Goal: Navigation & Orientation: Find specific page/section

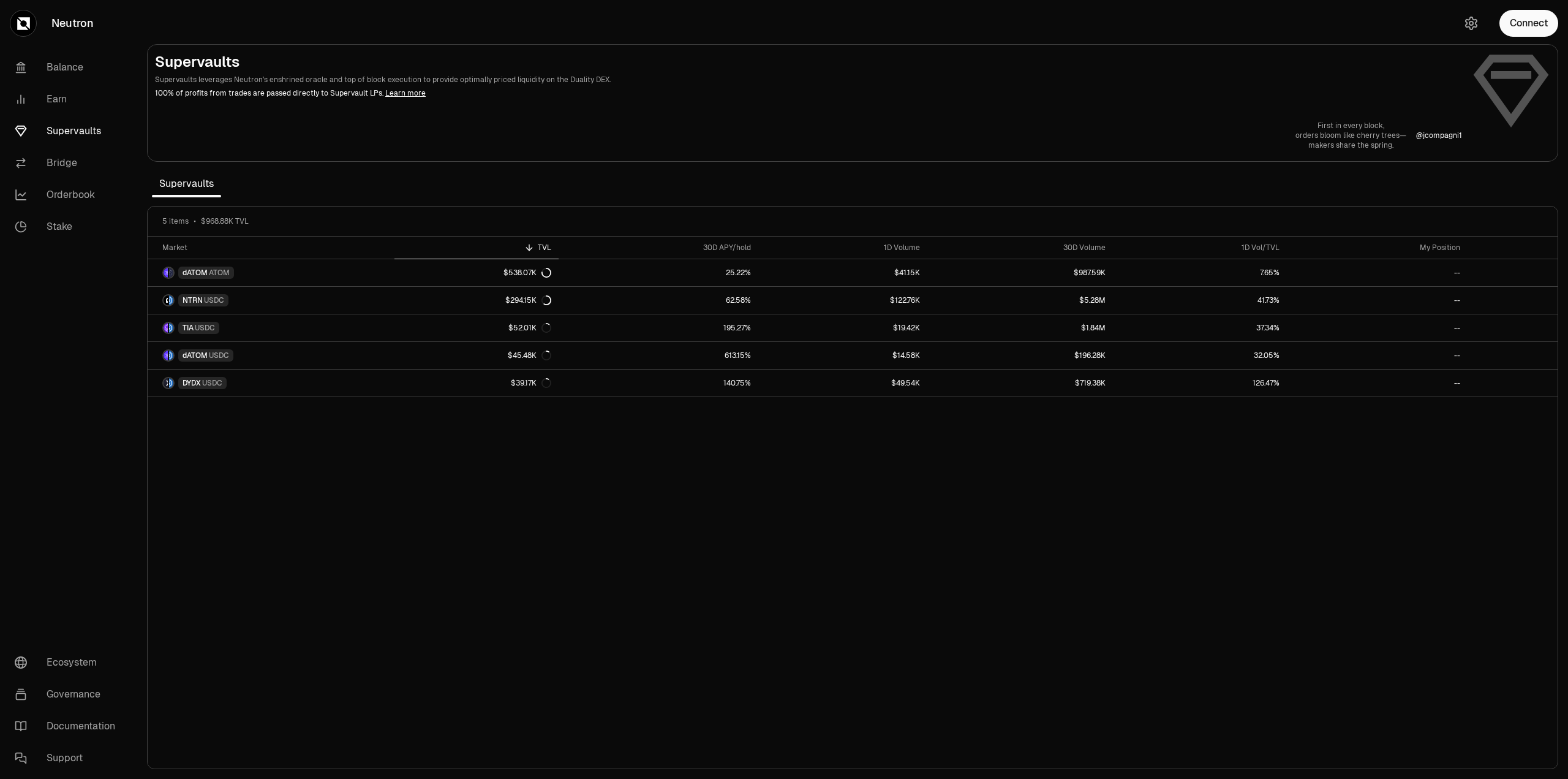
click at [69, 187] on link "Orderbook" at bounding box center [69, 195] width 127 height 32
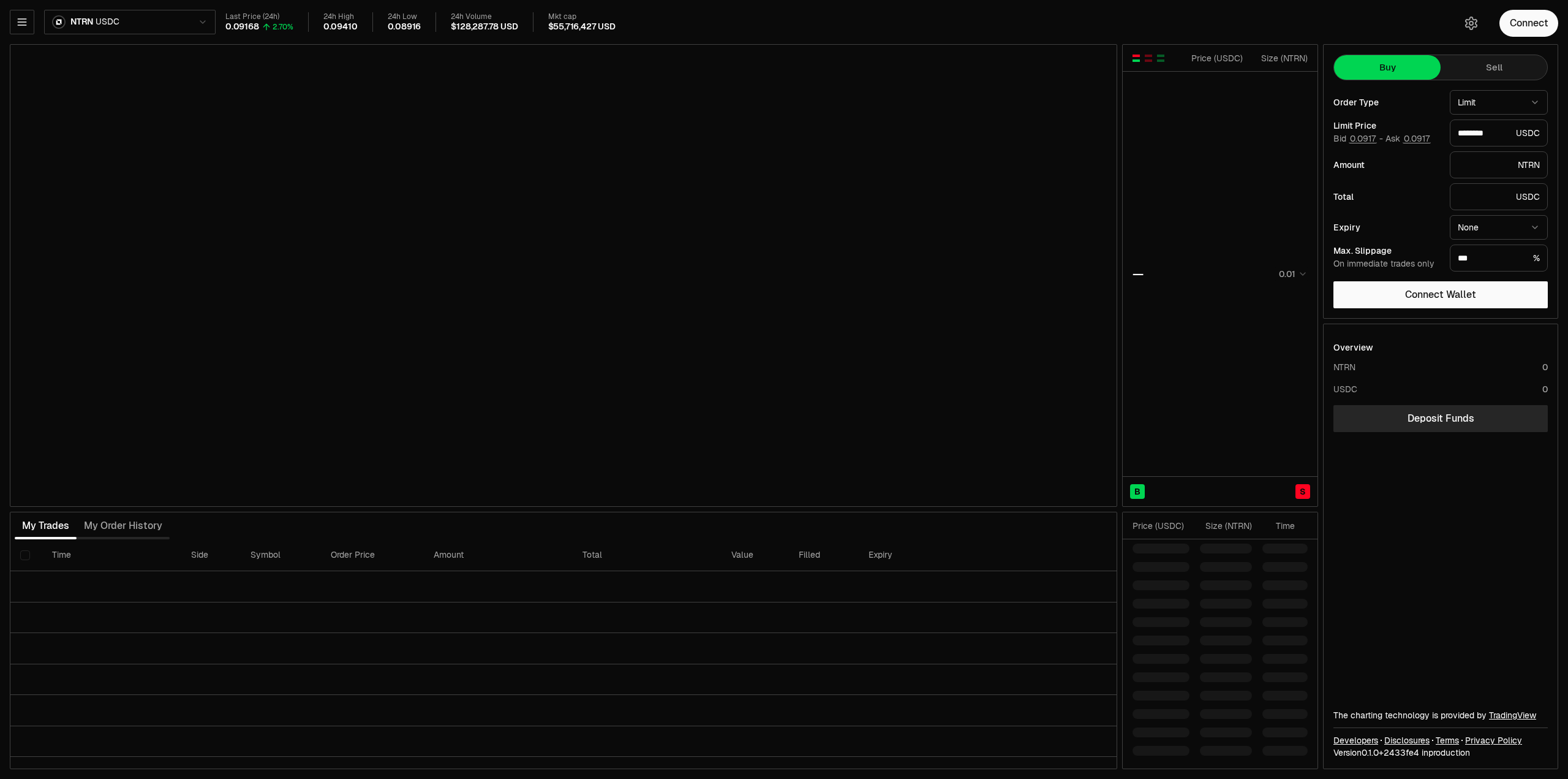
type input "********"
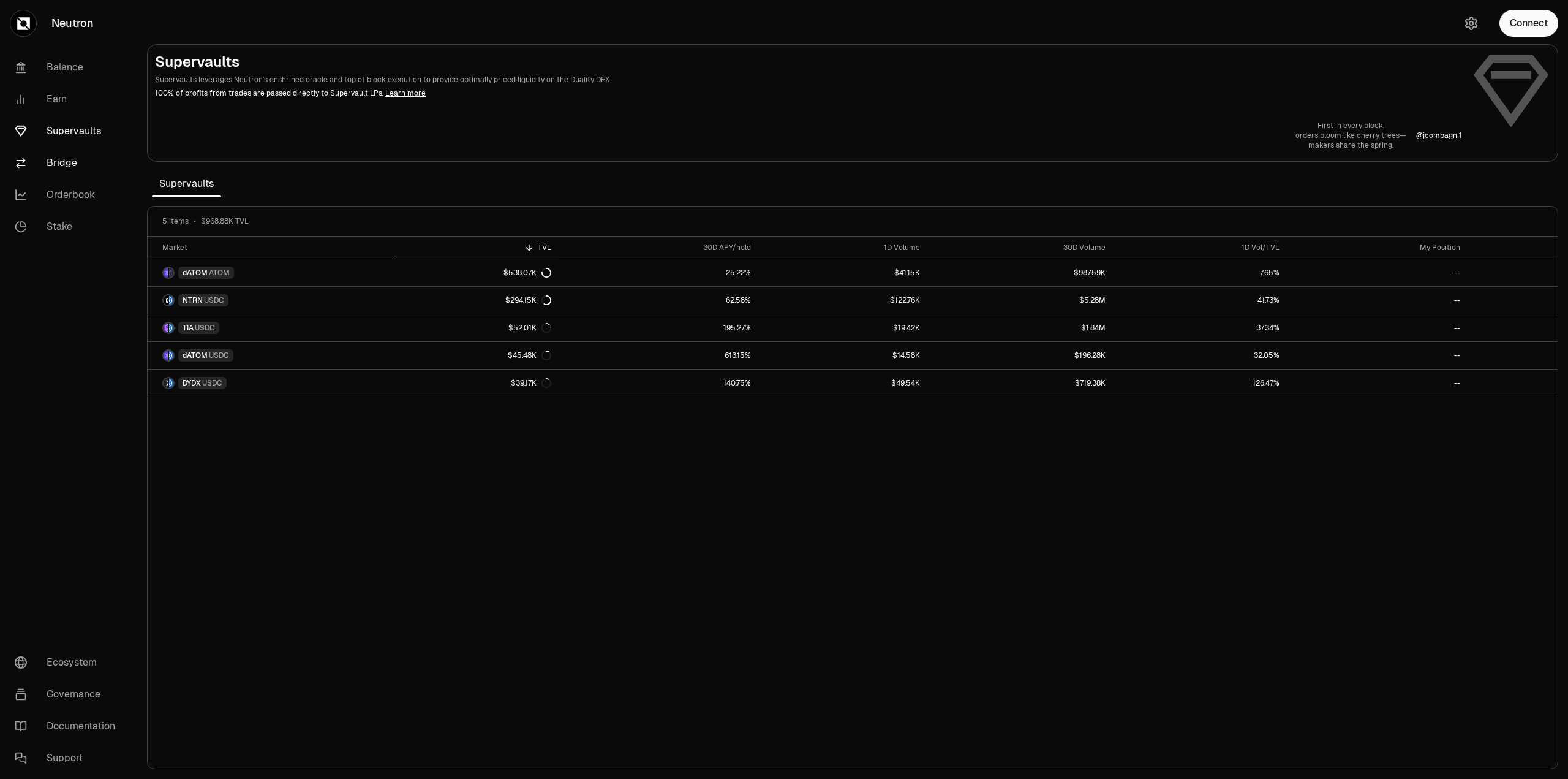
click at [61, 165] on link "Bridge" at bounding box center [69, 163] width 127 height 32
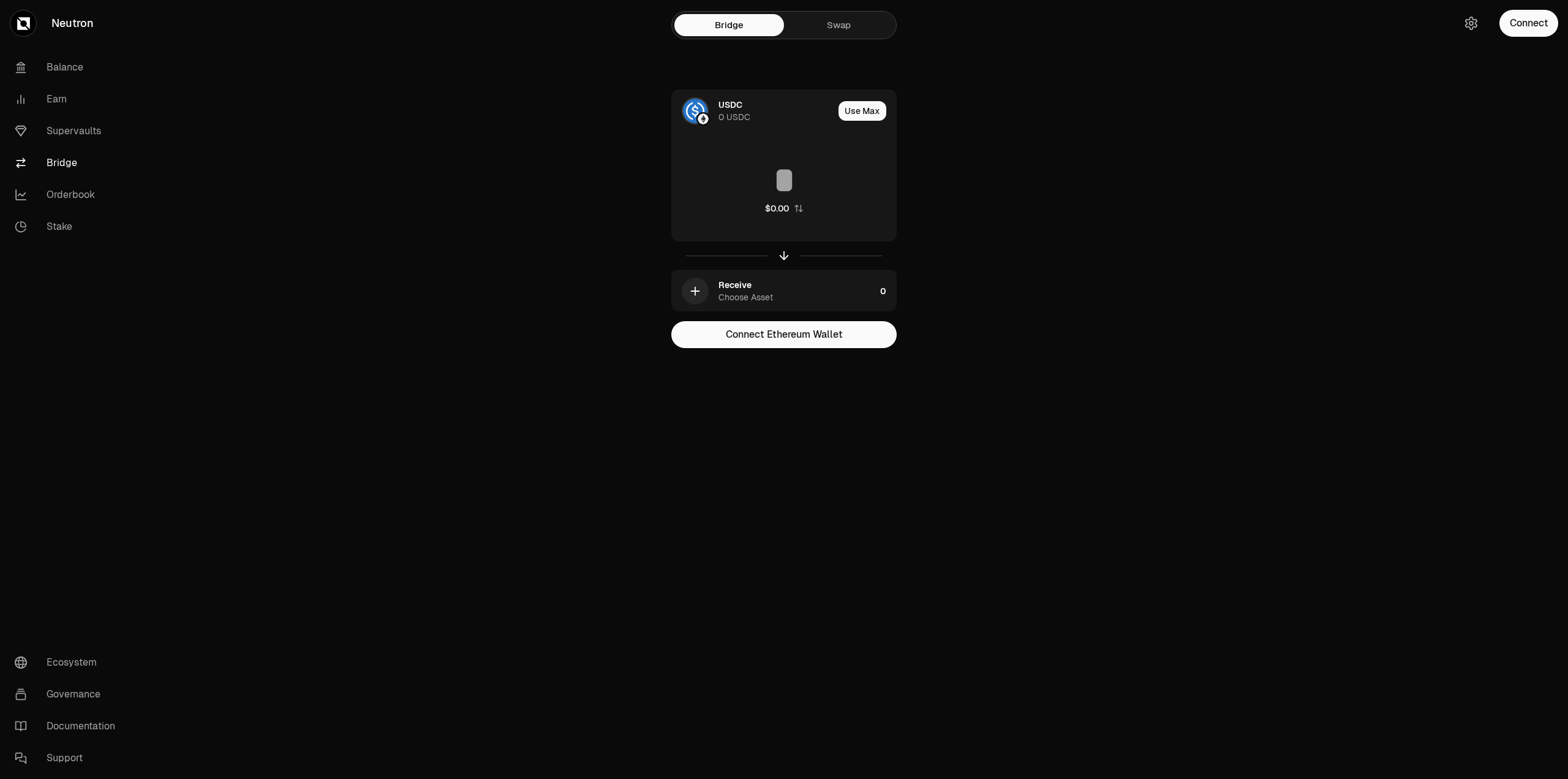
click at [64, 243] on div "Balance Earn Supervaults Bridge Orderbook Stake" at bounding box center [69, 147] width 138 height 201
click at [64, 237] on link "Stake" at bounding box center [69, 227] width 127 height 32
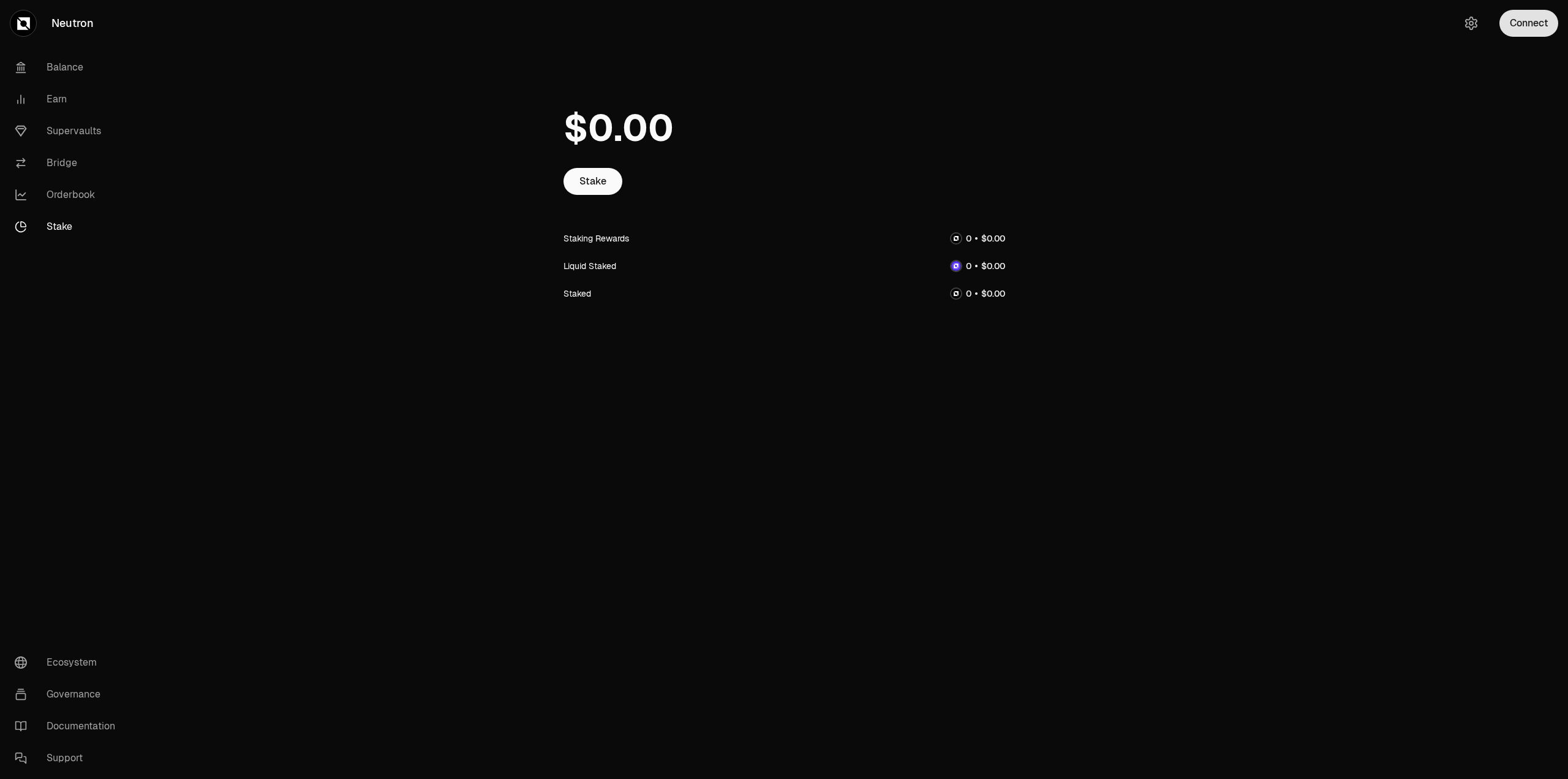
click at [1527, 32] on button "Connect" at bounding box center [1529, 23] width 59 height 27
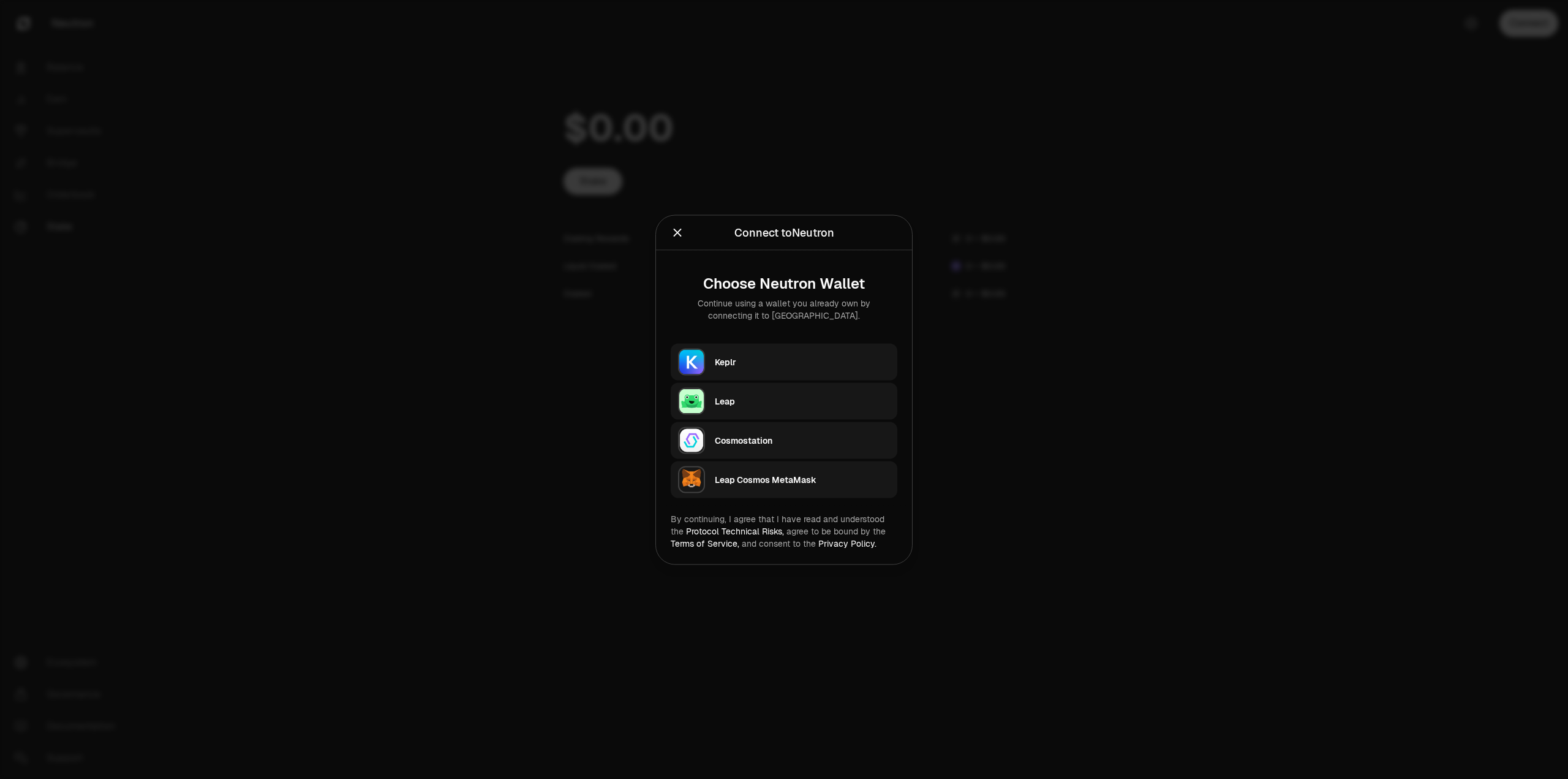
click at [780, 366] on div "Keplr" at bounding box center [802, 361] width 175 height 12
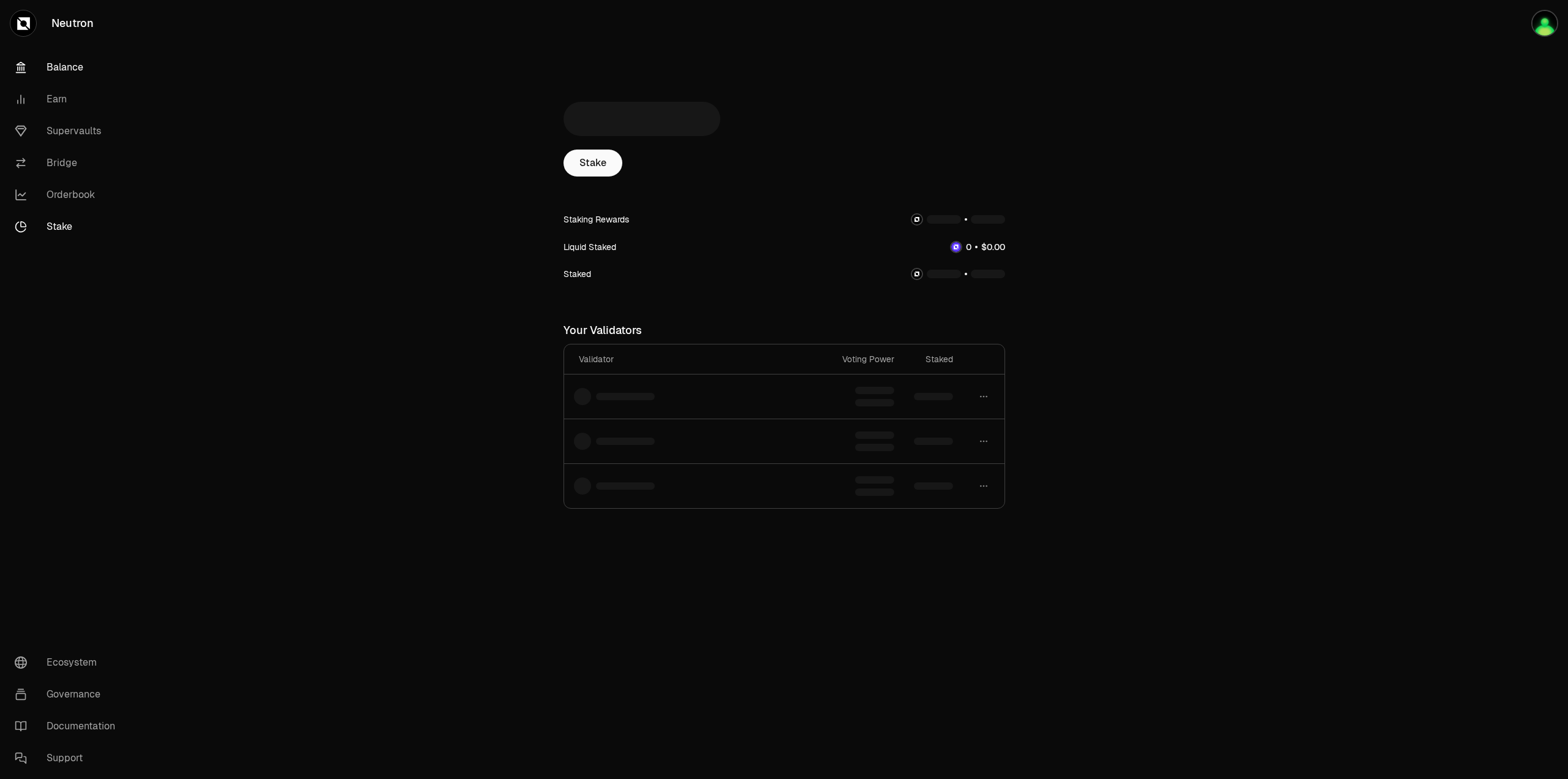
click at [64, 64] on link "Balance" at bounding box center [69, 68] width 127 height 32
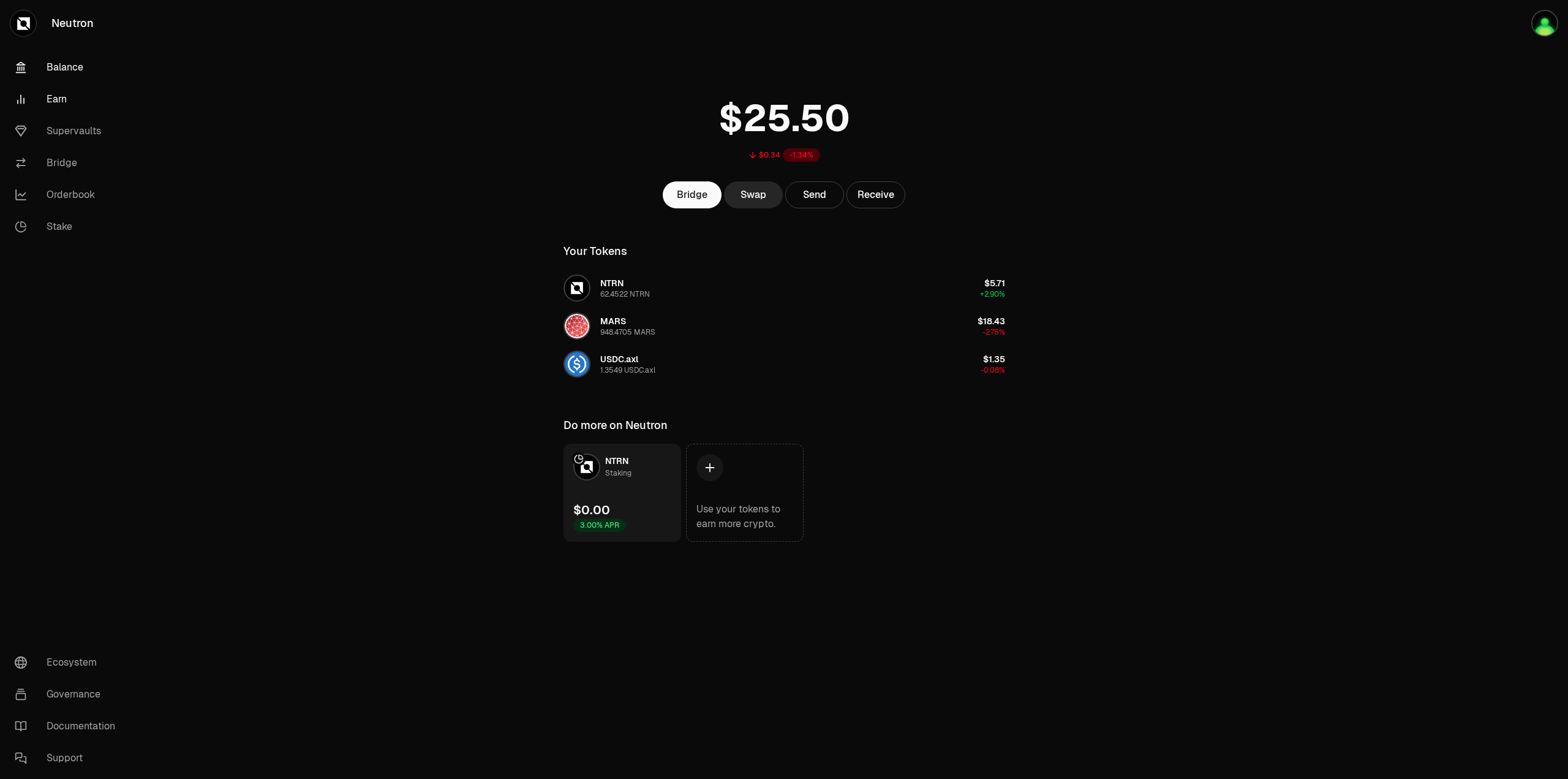
click at [58, 97] on link "Earn" at bounding box center [69, 99] width 127 height 32
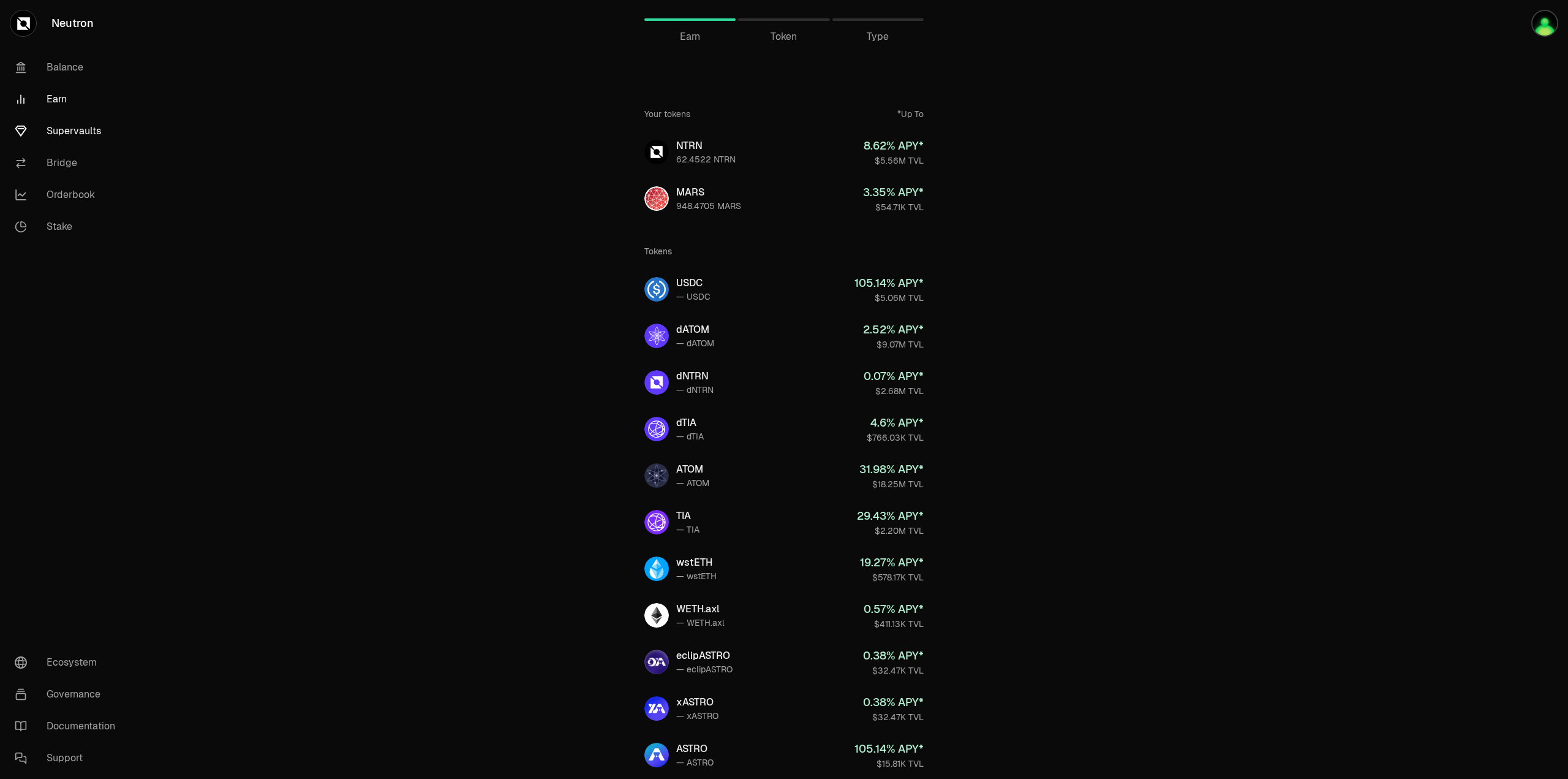
click at [69, 133] on link "Supervaults" at bounding box center [69, 131] width 127 height 32
